Goal: Task Accomplishment & Management: Manage account settings

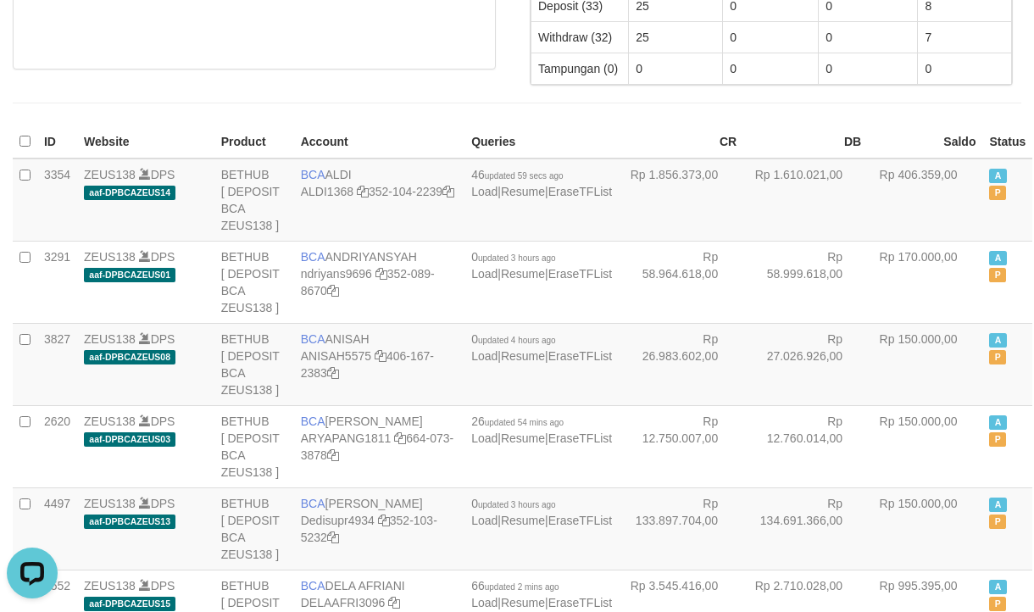
scroll to position [525, 0]
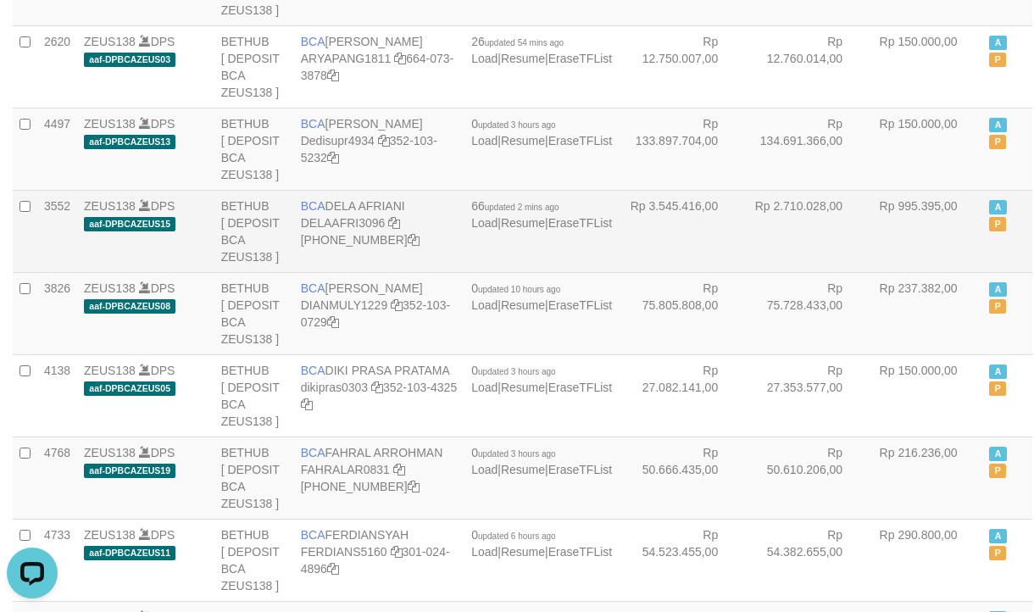
click at [336, 272] on td "BCA DELA AFRIANI DELAAFRI3096 869-245-8639" at bounding box center [379, 231] width 170 height 82
copy td "BCA DELA AFRIANI"
